Goal: Information Seeking & Learning: Learn about a topic

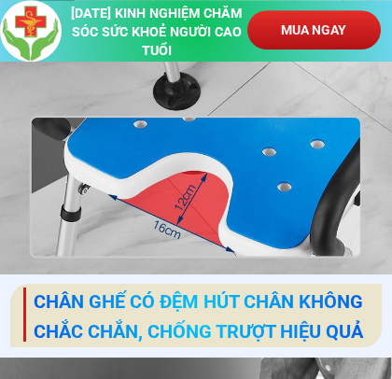
scroll to position [4099, 0]
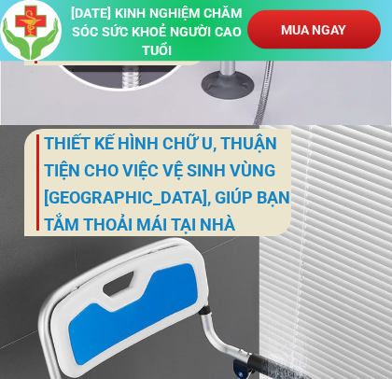
scroll to position [3555, 0]
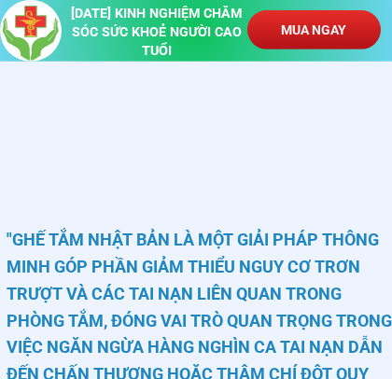
scroll to position [974, 0]
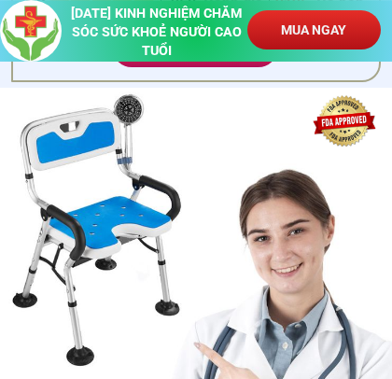
scroll to position [656, 0]
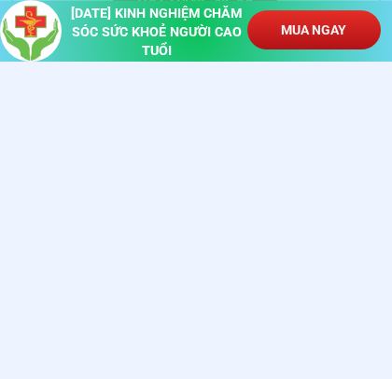
scroll to position [741, 0]
